Goal: Task Accomplishment & Management: Use online tool/utility

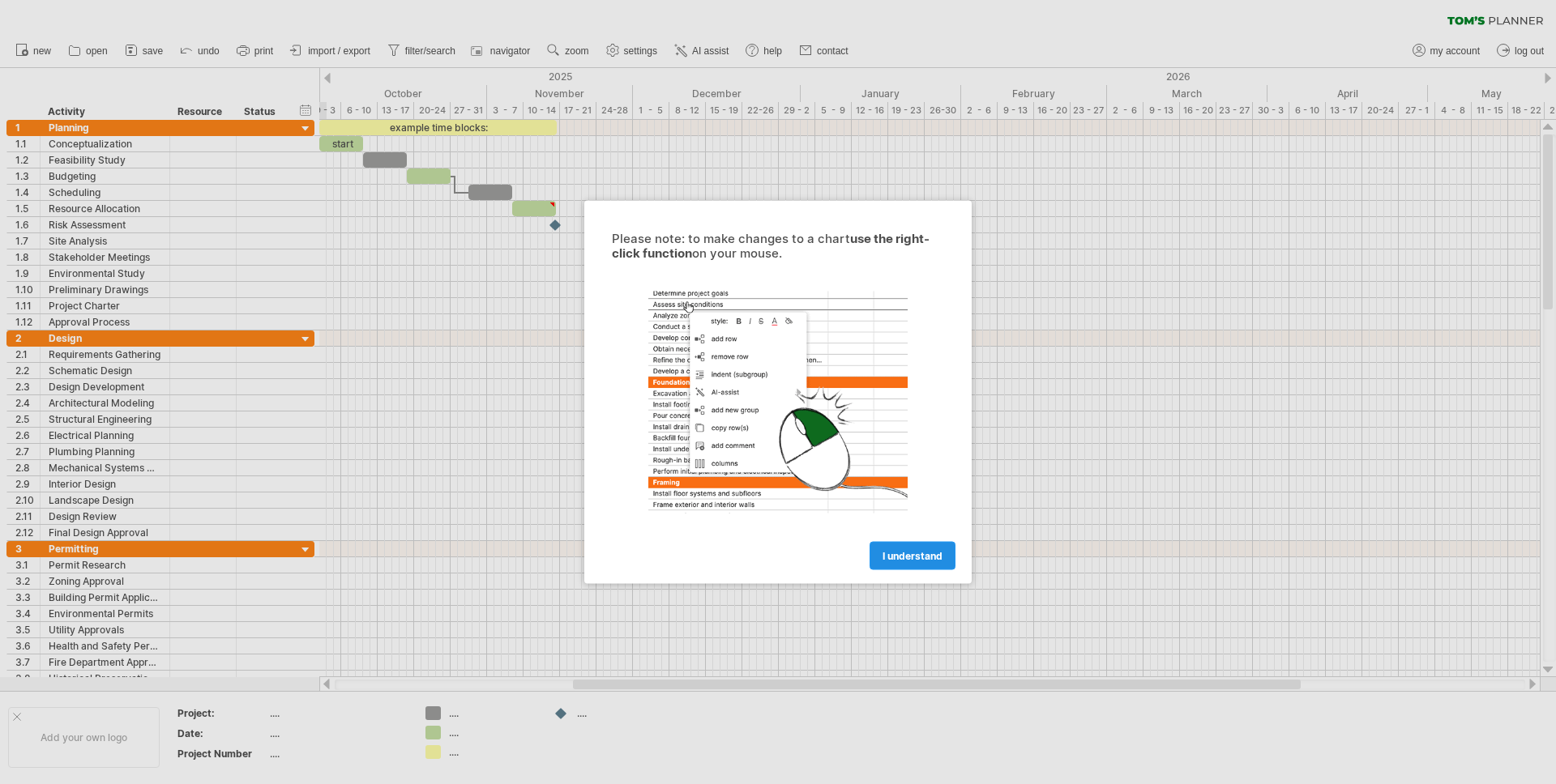
click at [920, 563] on link "I understand" at bounding box center [912, 557] width 86 height 28
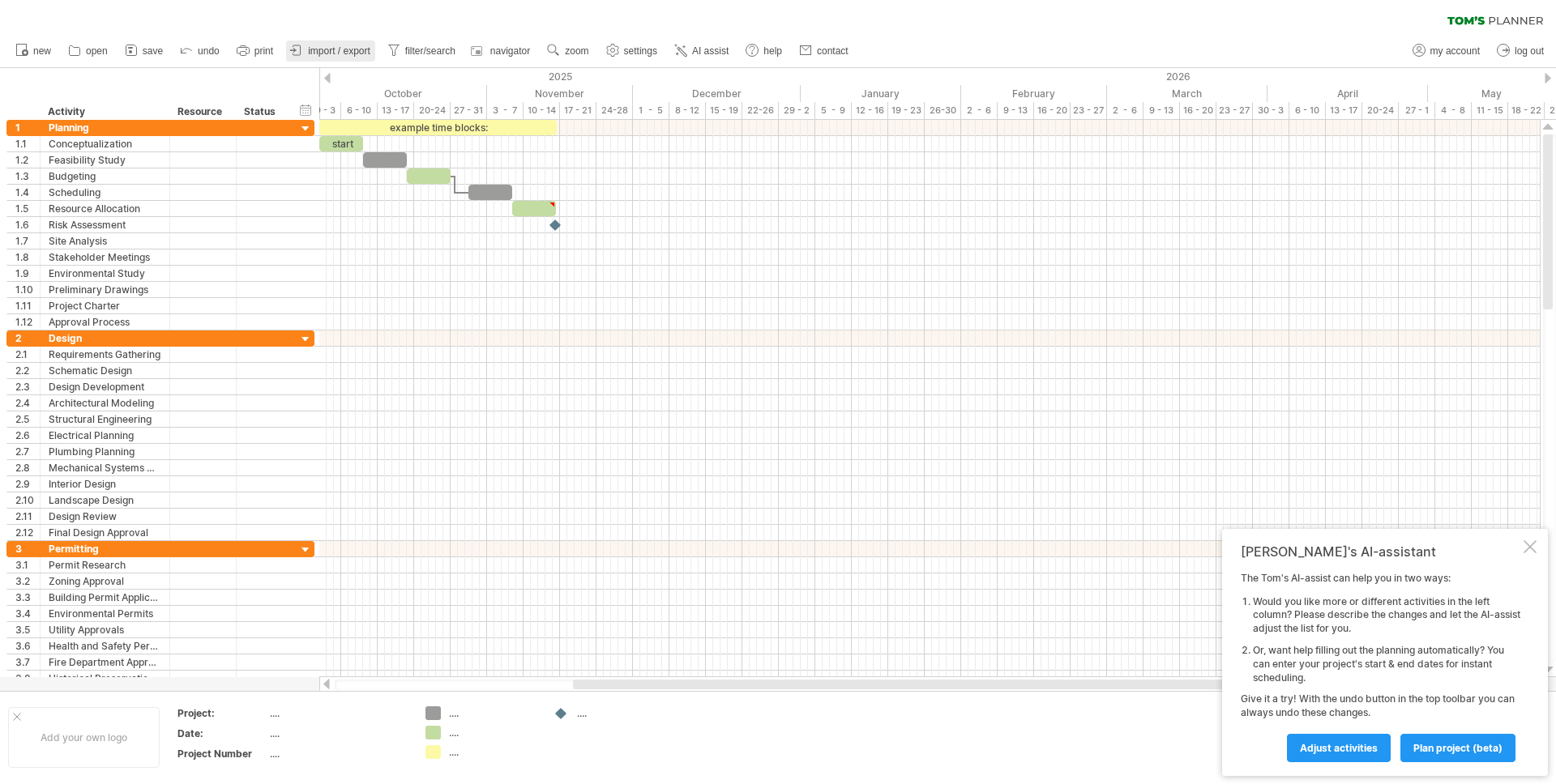
click at [320, 53] on span "import / export" at bounding box center [339, 51] width 62 height 11
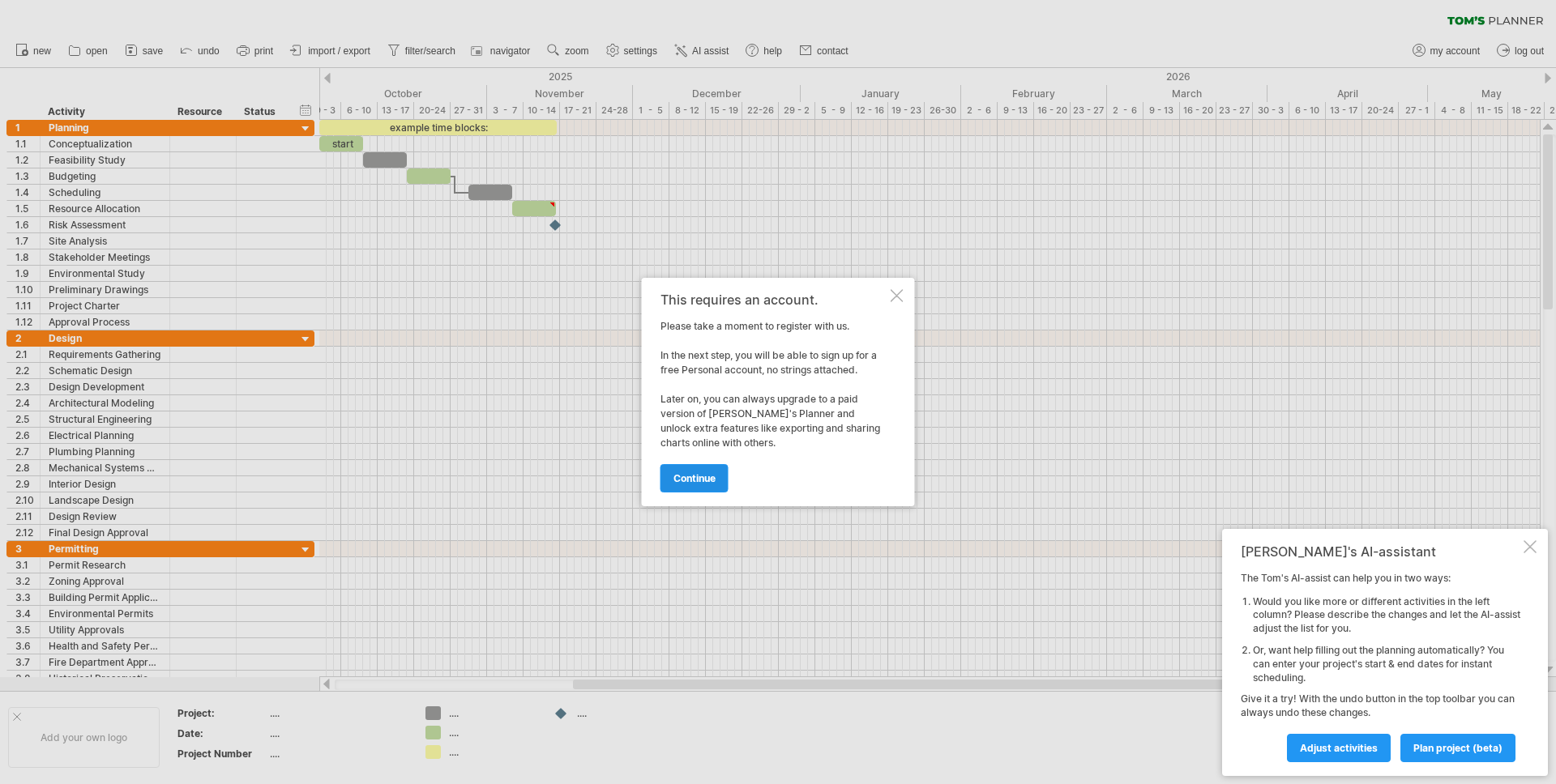
click at [686, 477] on span "continue" at bounding box center [694, 478] width 42 height 12
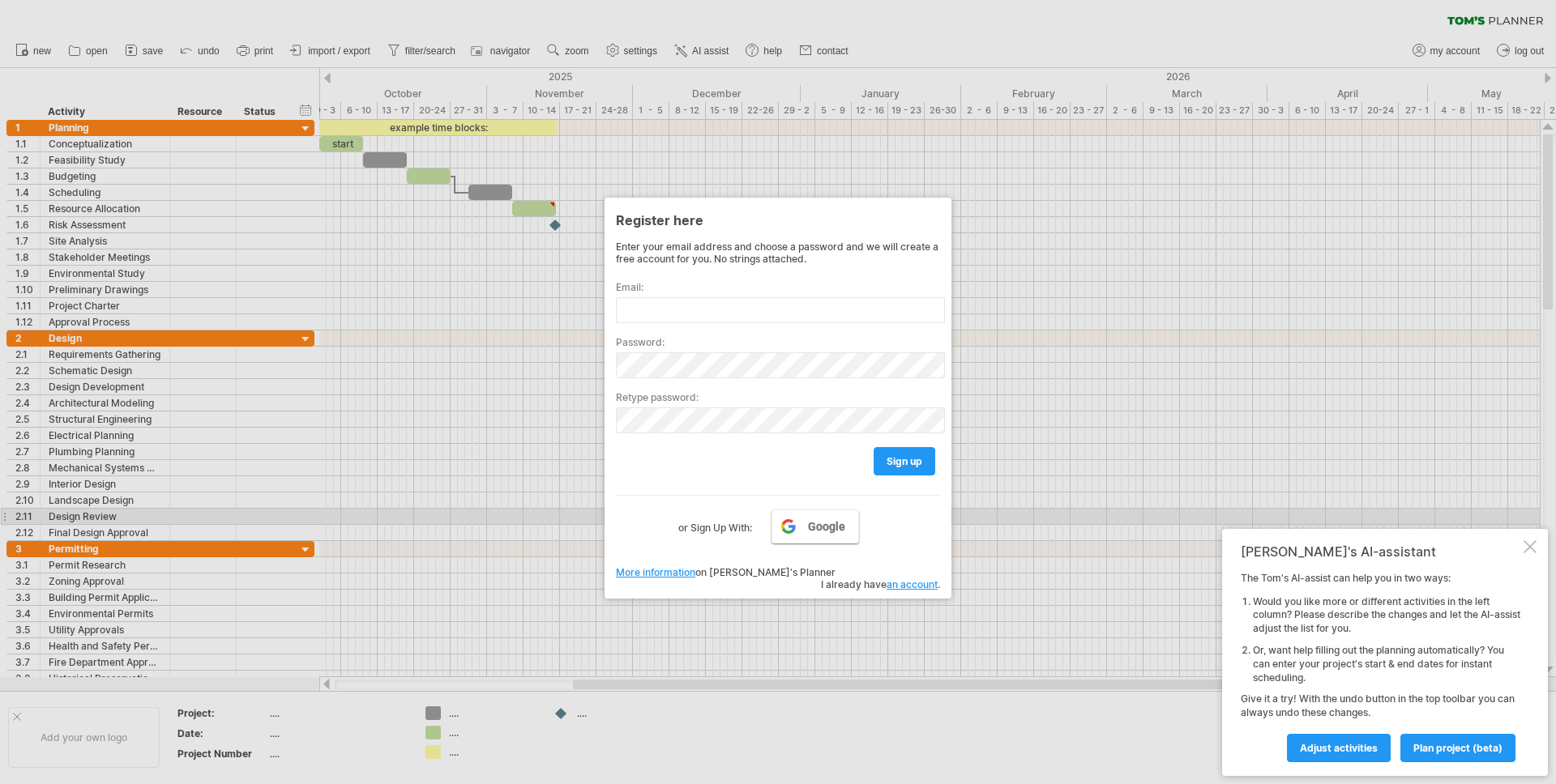
click at [817, 524] on span "Google" at bounding box center [826, 526] width 38 height 13
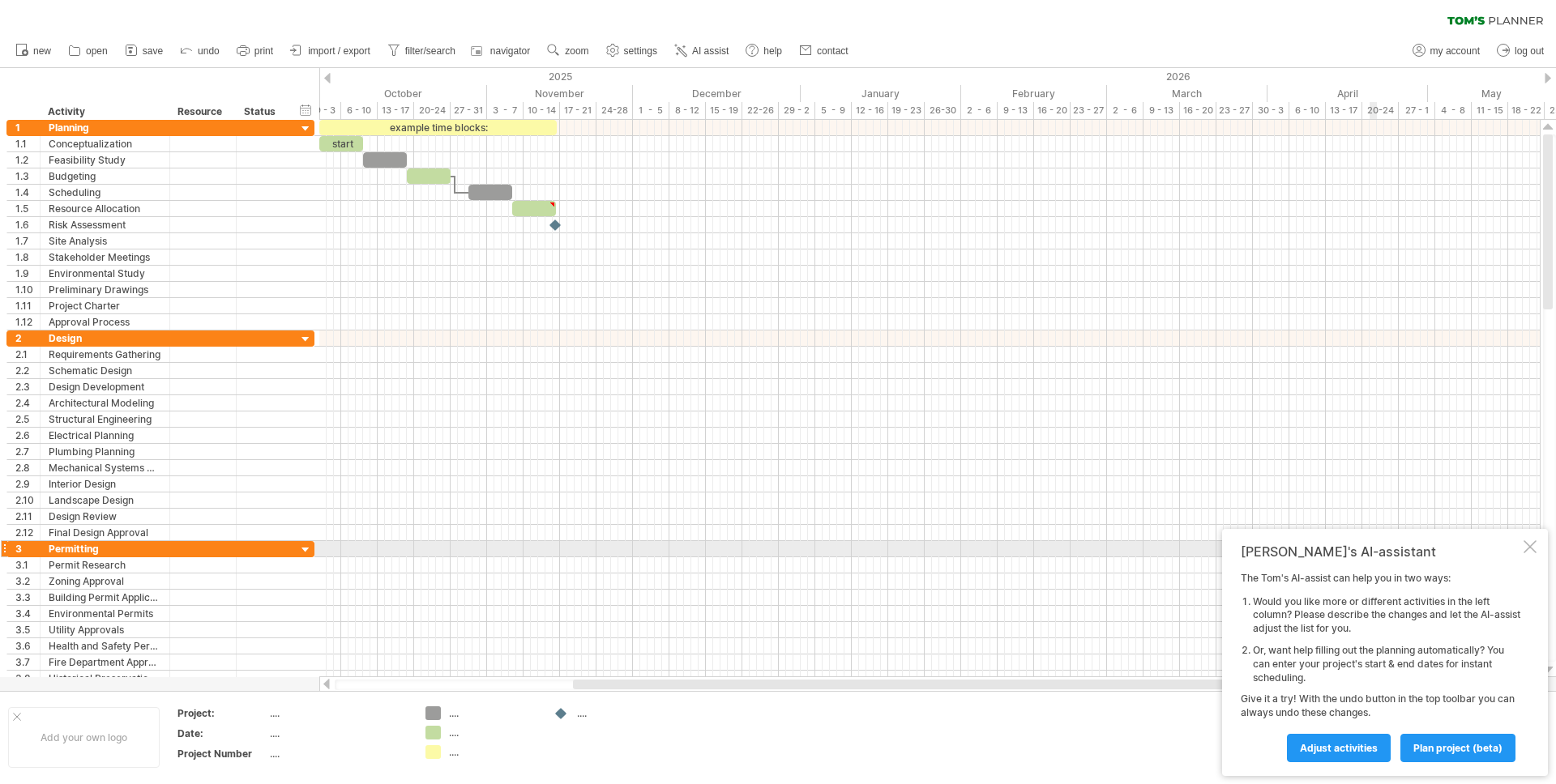
click at [1531, 549] on div at bounding box center [1531, 547] width 13 height 13
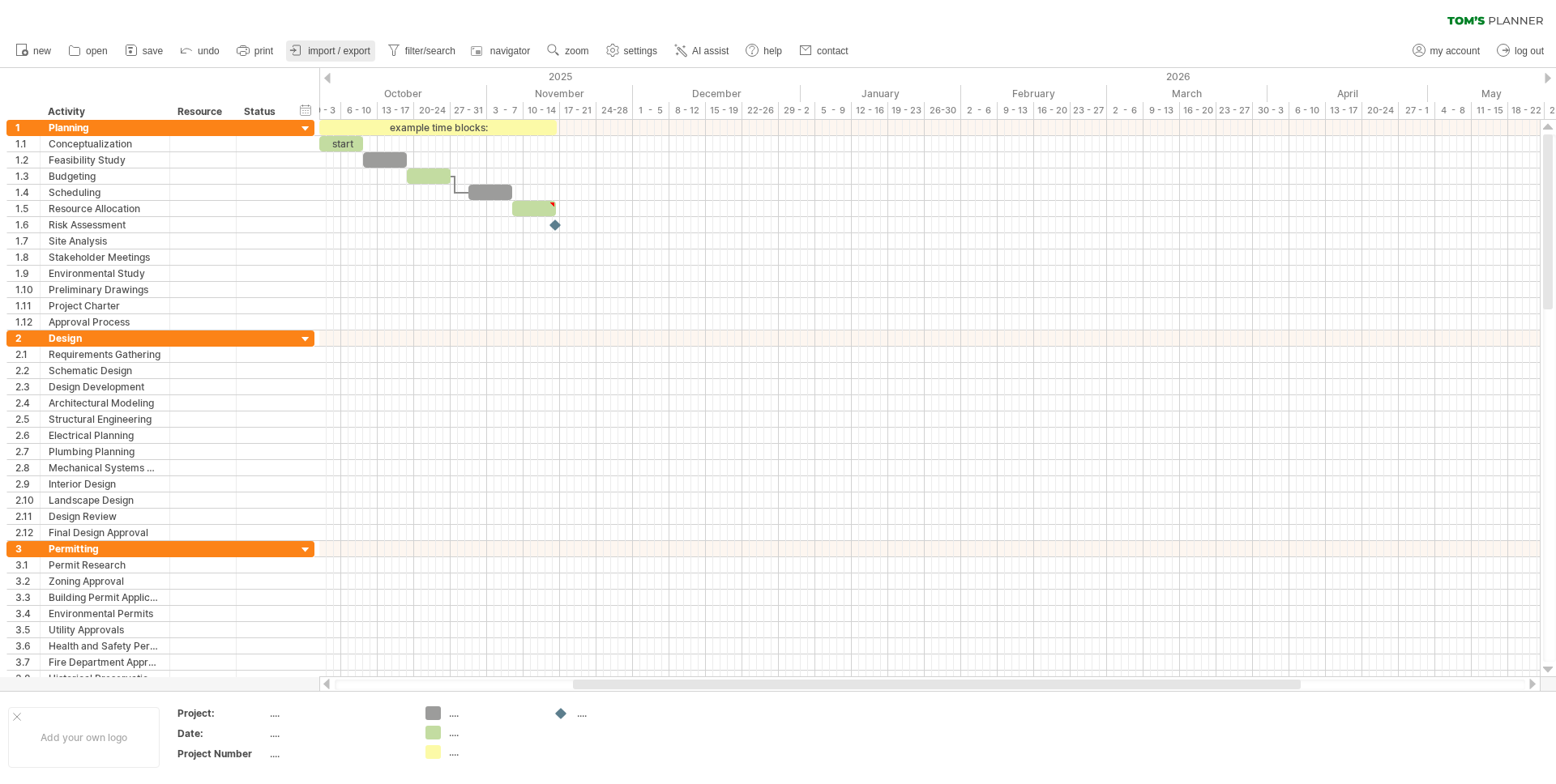
click at [328, 50] on span "import / export" at bounding box center [339, 51] width 62 height 11
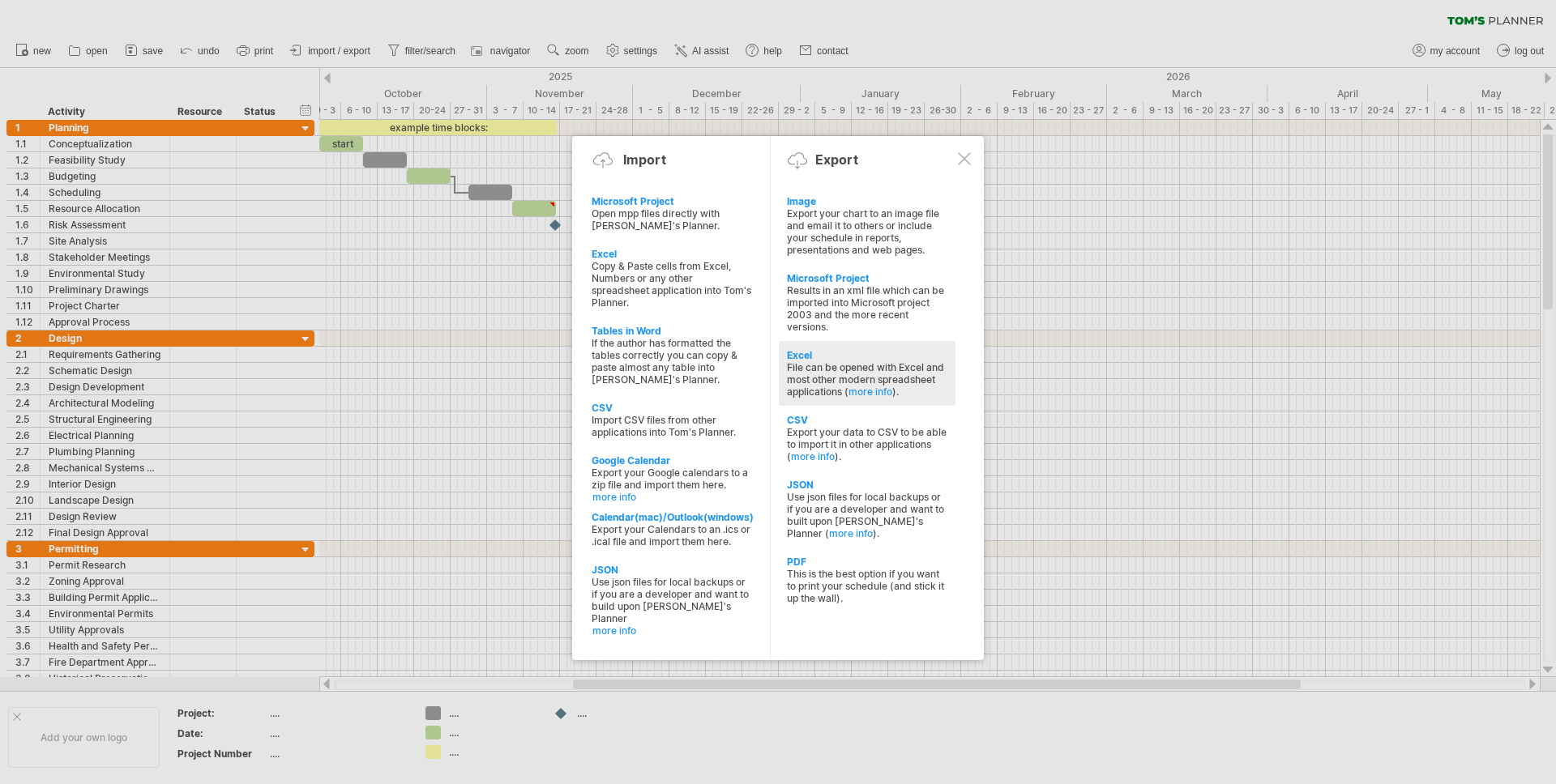
click at [811, 358] on div "Excel" at bounding box center [867, 355] width 161 height 12
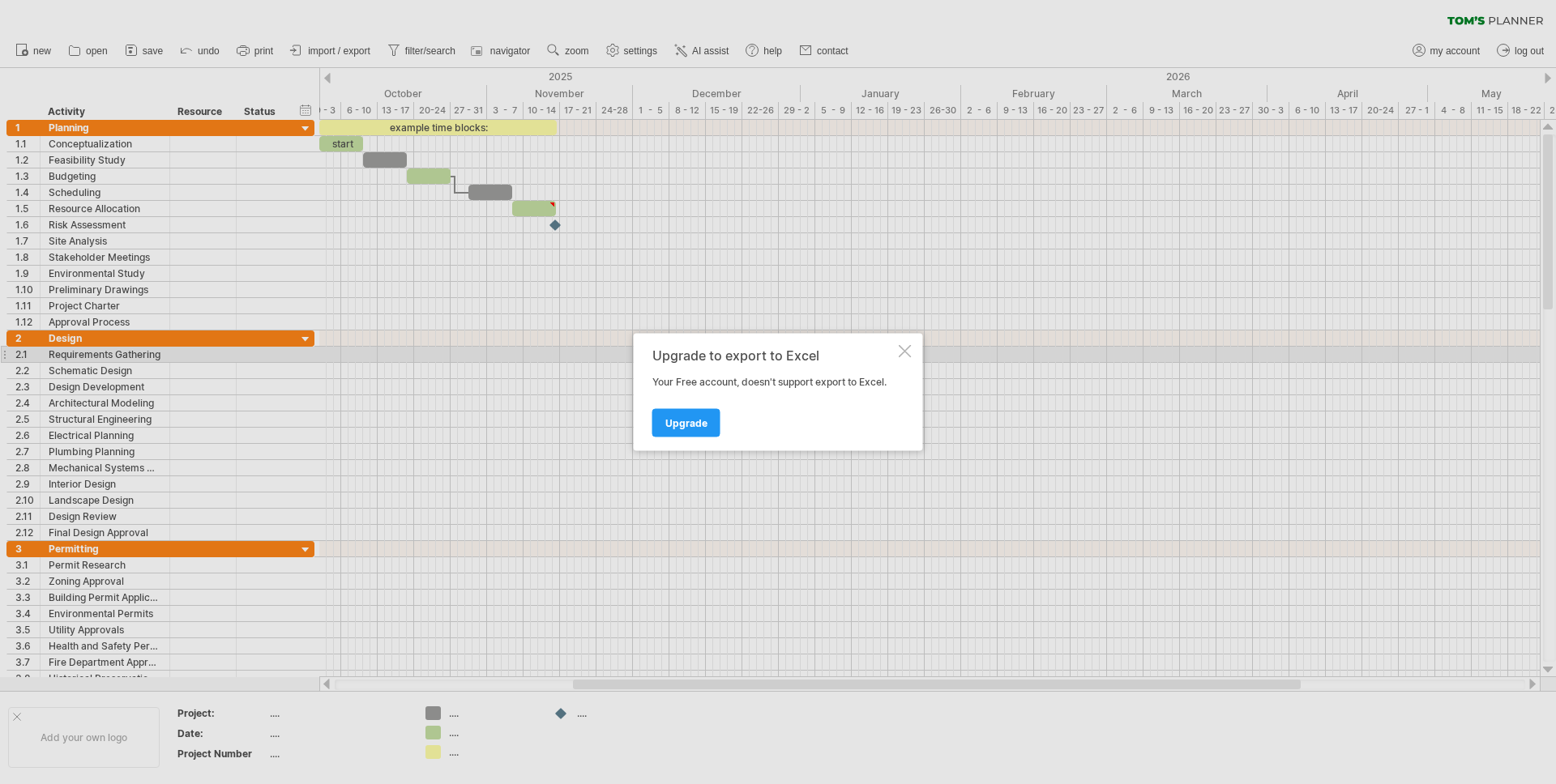
click at [910, 351] on div at bounding box center [905, 352] width 13 height 13
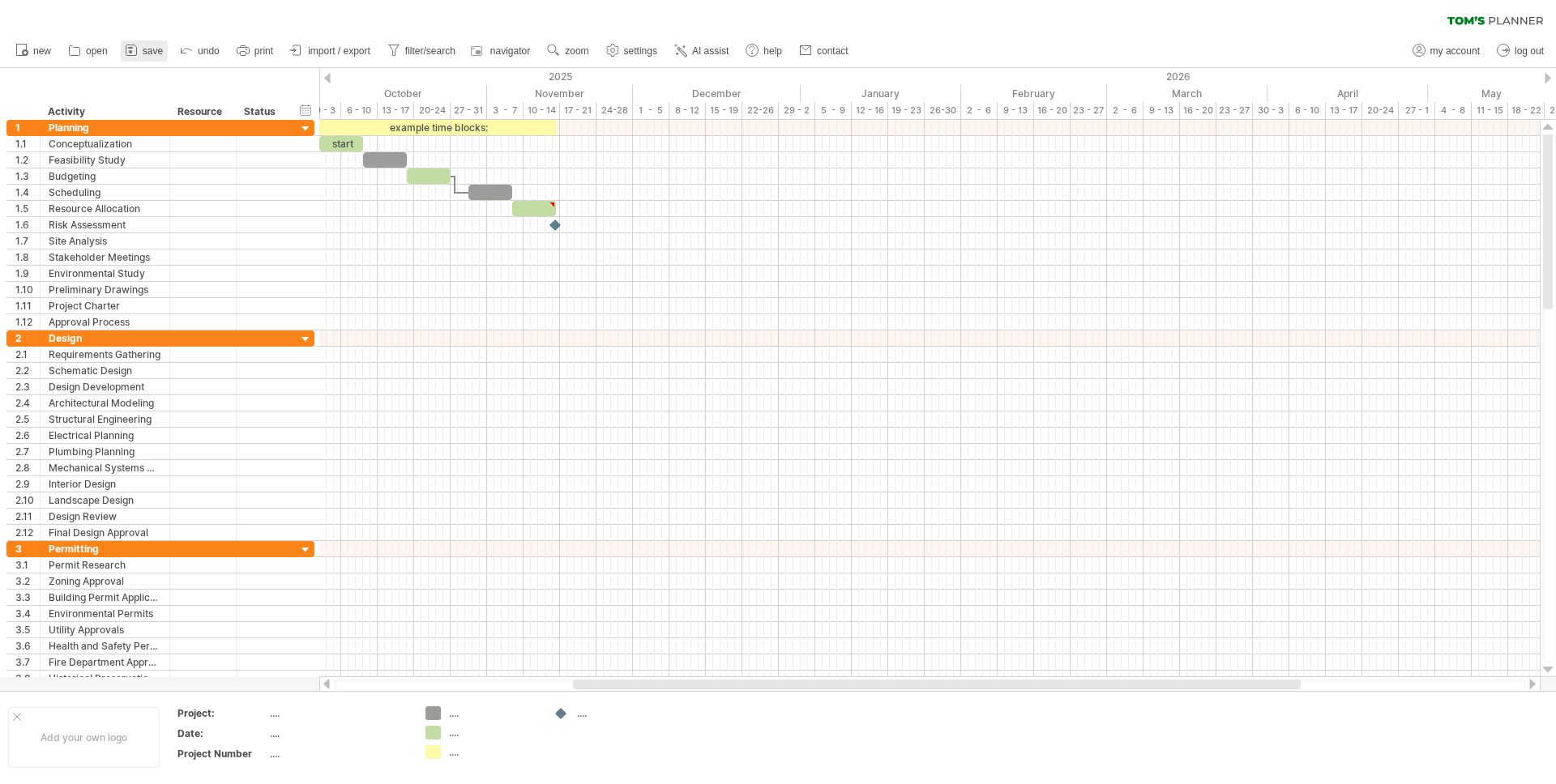
click at [138, 55] on icon at bounding box center [131, 50] width 16 height 16
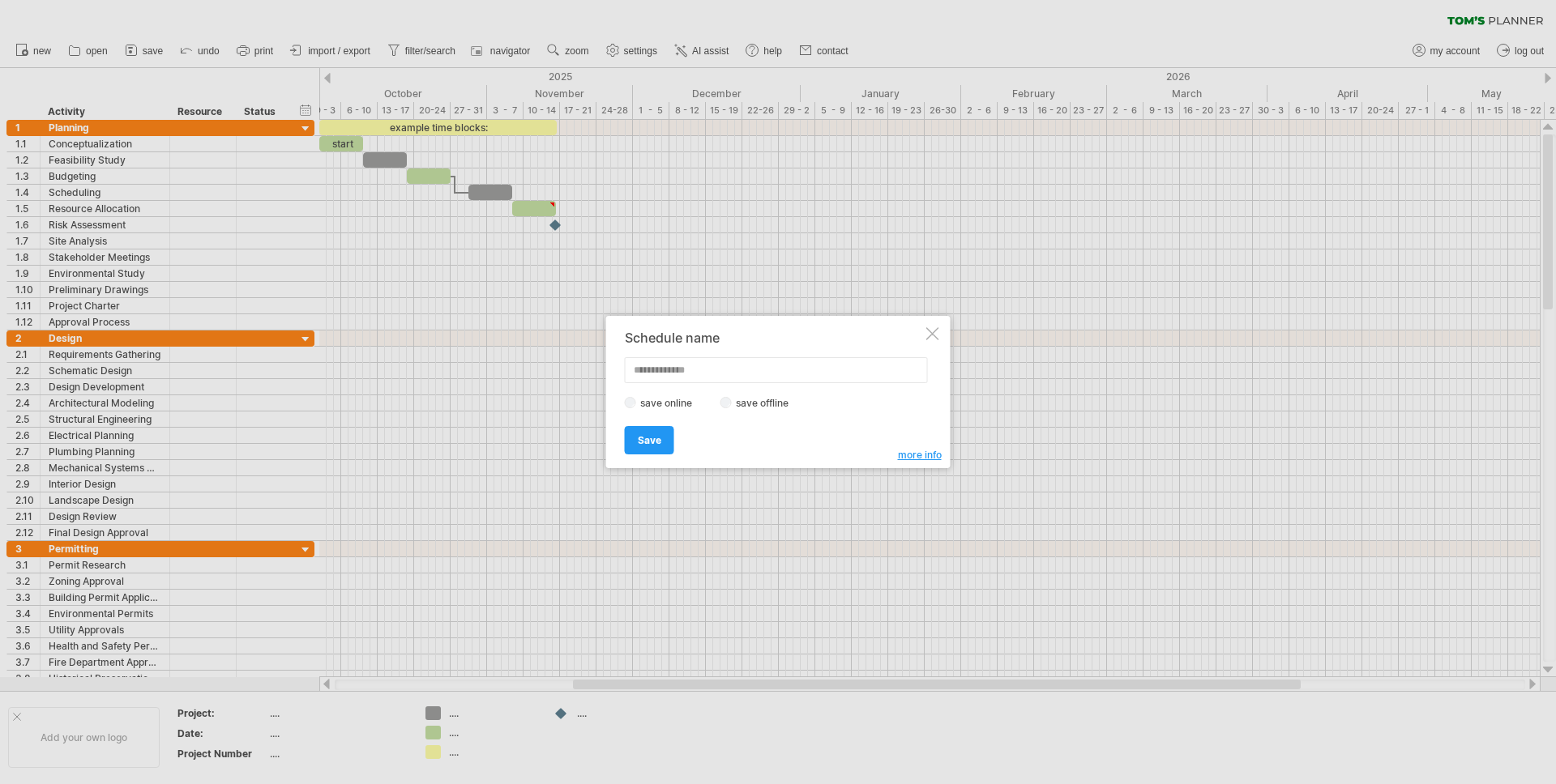
click at [928, 329] on div at bounding box center [933, 334] width 13 height 13
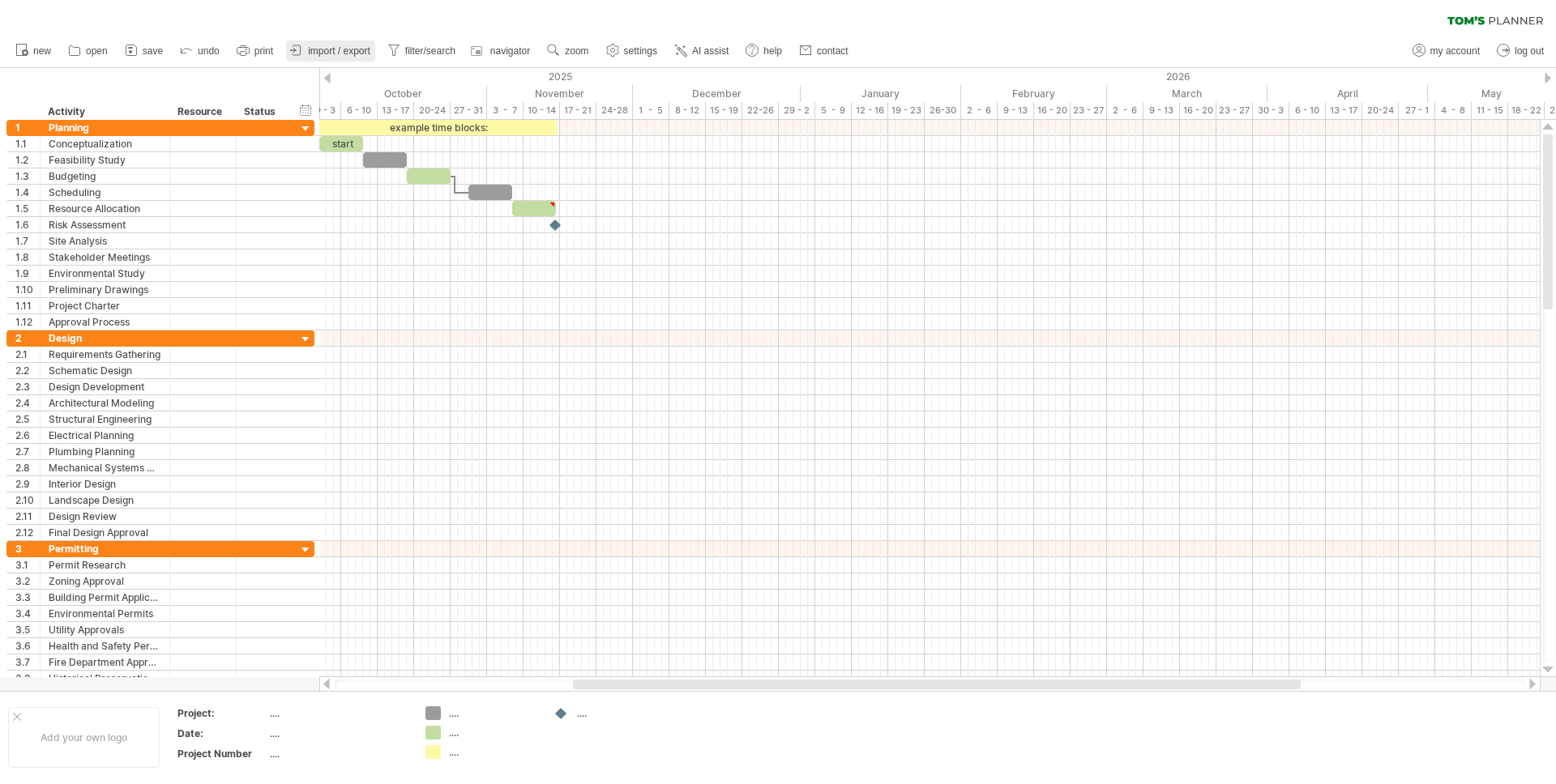
click at [325, 58] on link "import / export" at bounding box center [330, 51] width 89 height 21
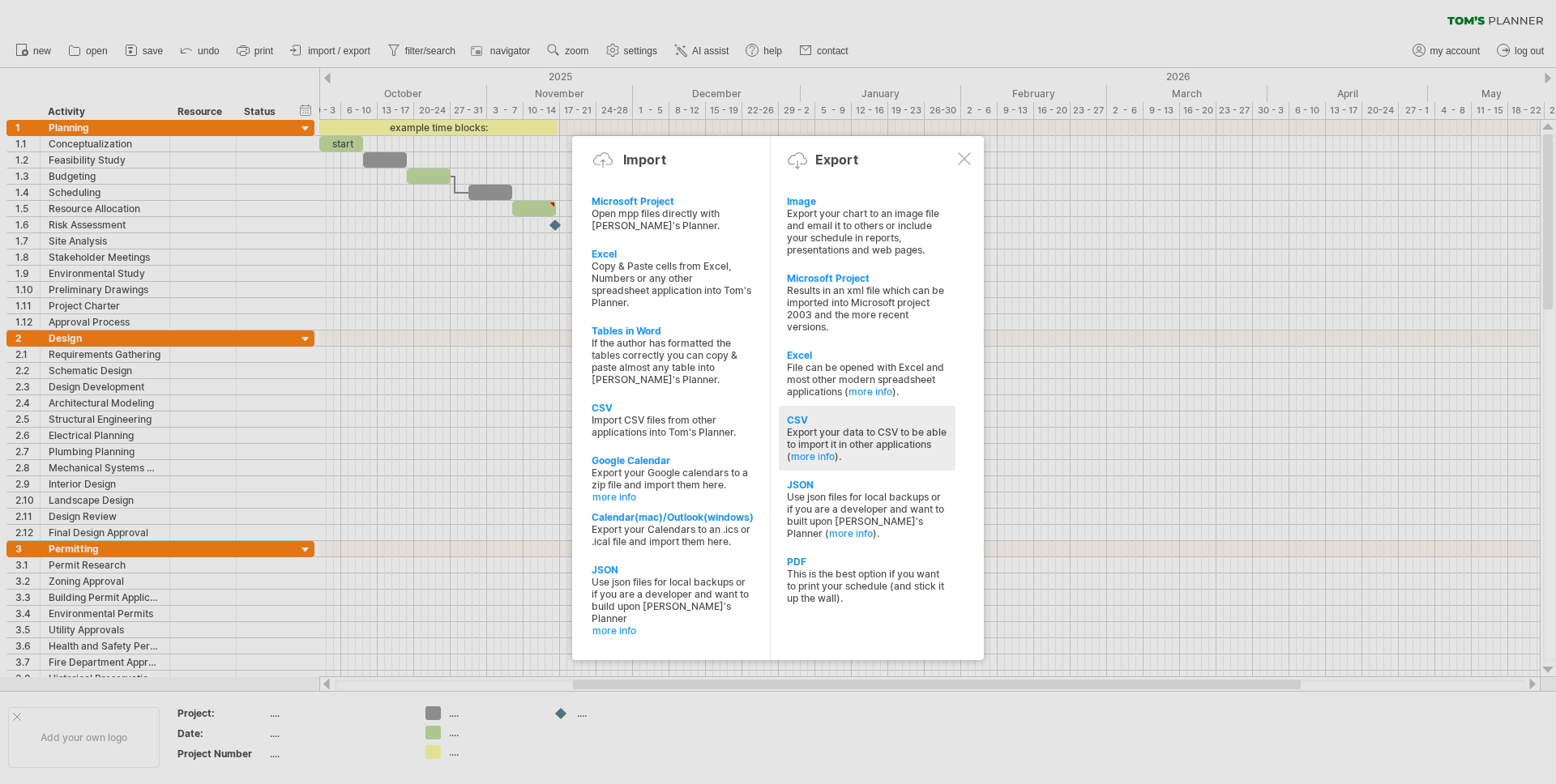
click at [825, 415] on div "CSV" at bounding box center [867, 420] width 161 height 12
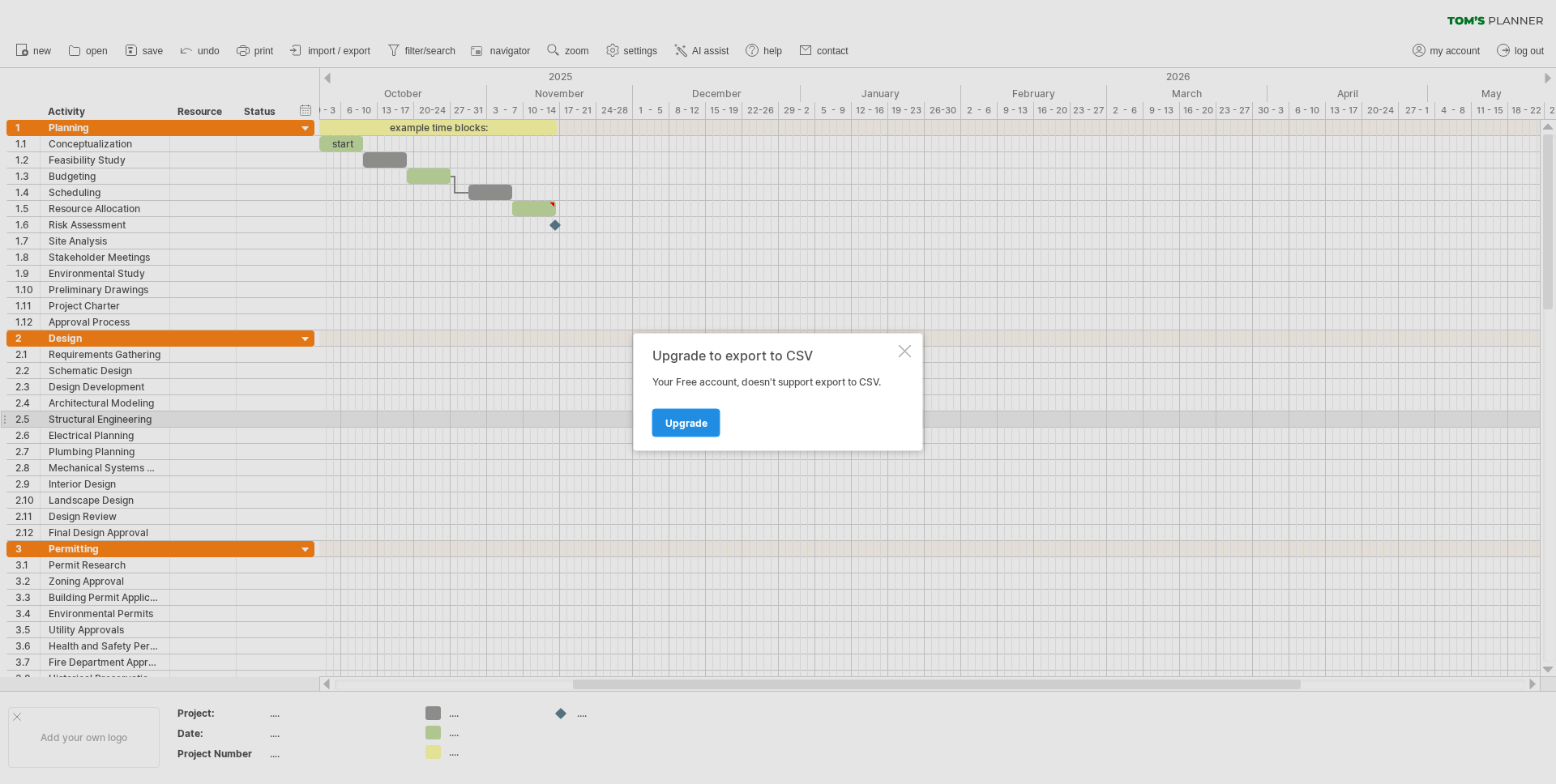
click at [680, 417] on span "Upgrade" at bounding box center [686, 423] width 42 height 12
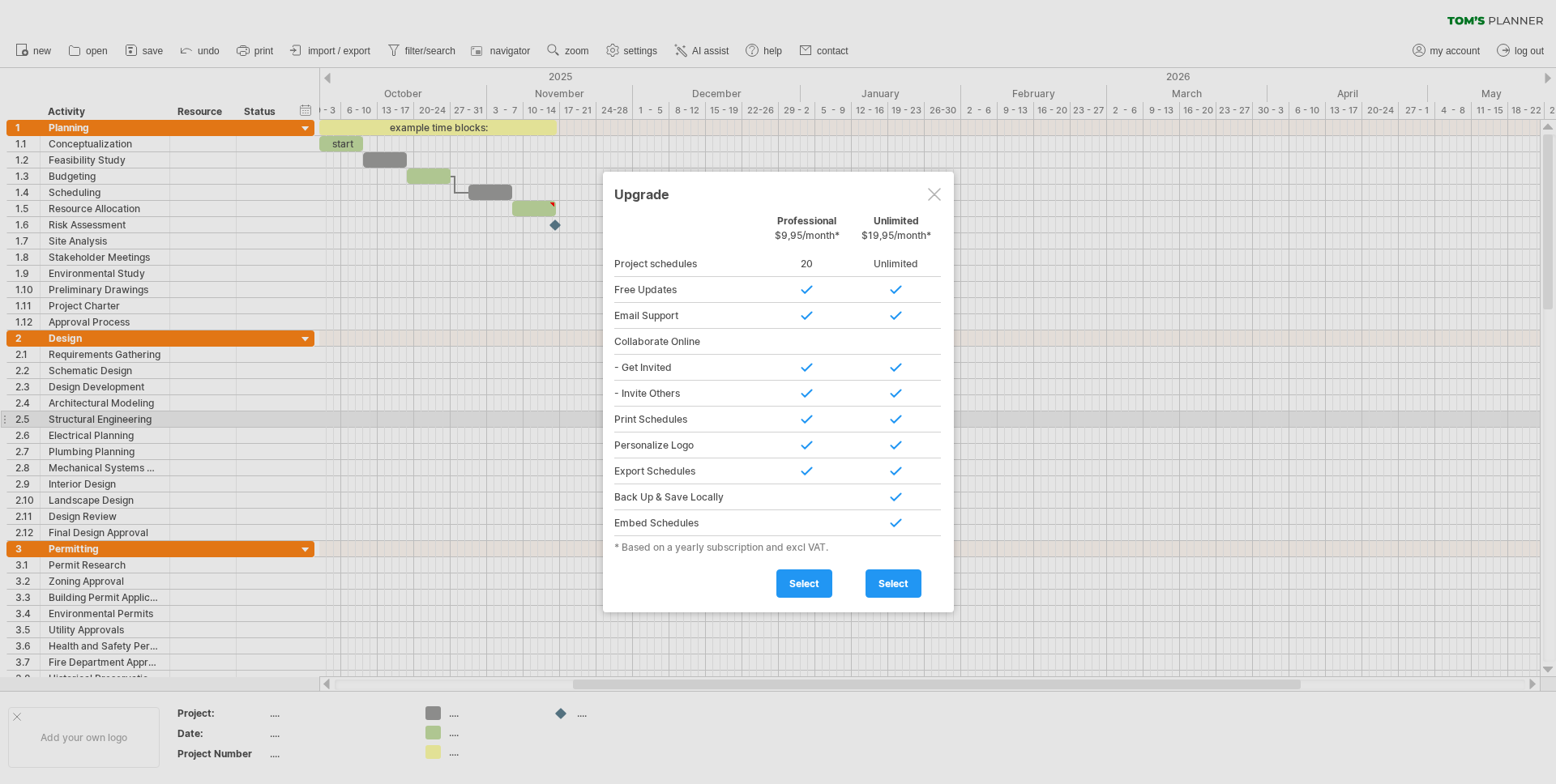
click at [937, 196] on div at bounding box center [935, 195] width 13 height 13
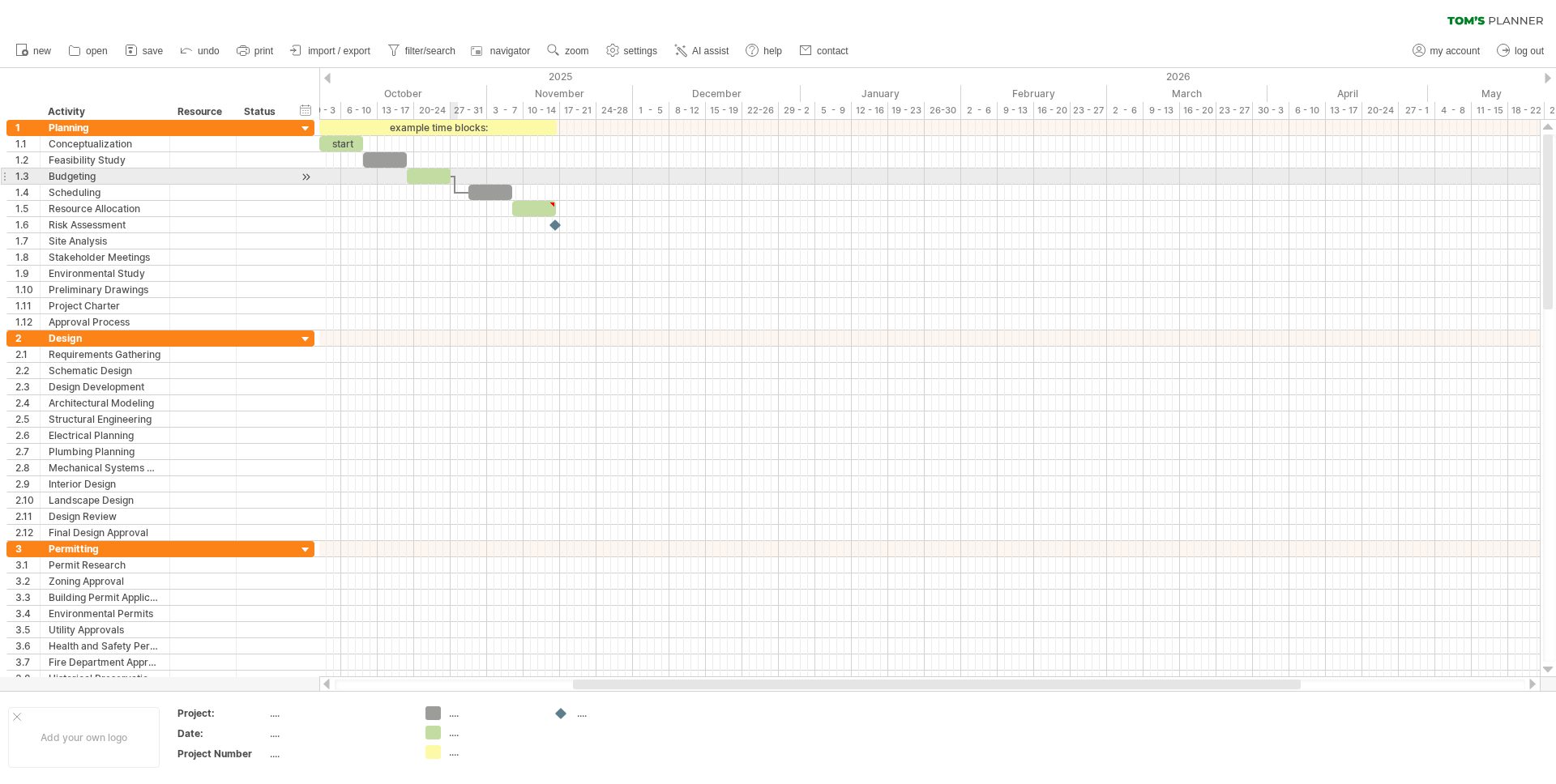
click at [457, 169] on div at bounding box center [930, 176] width 1220 height 16
